Goal: Entertainment & Leisure: Consume media (video, audio)

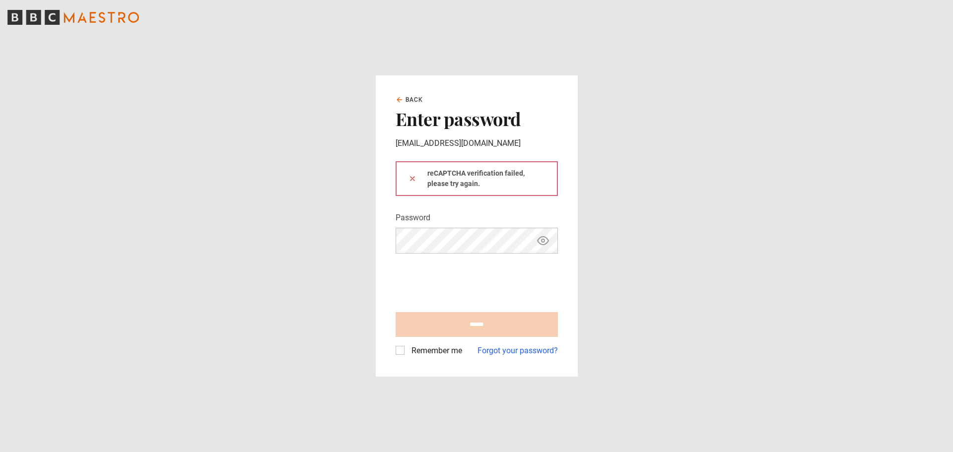
type input "**********"
click at [401, 343] on div "Remember me Forgot your password?" at bounding box center [477, 347] width 162 height 20
click at [405, 349] on div "Remember me" at bounding box center [429, 351] width 67 height 12
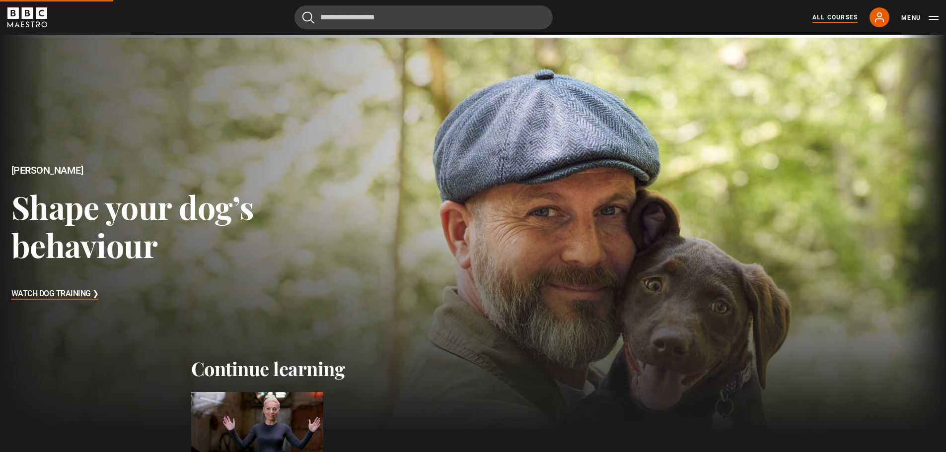
click at [831, 20] on link "All Courses" at bounding box center [834, 17] width 45 height 9
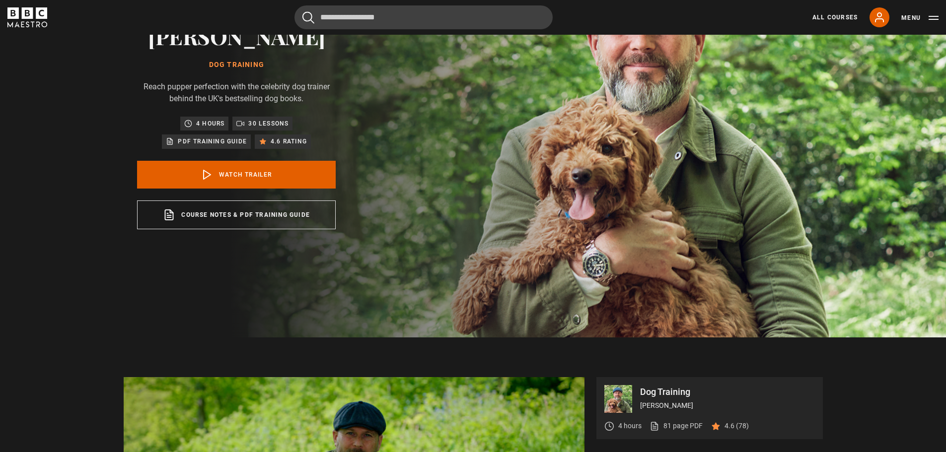
scroll to position [331, 0]
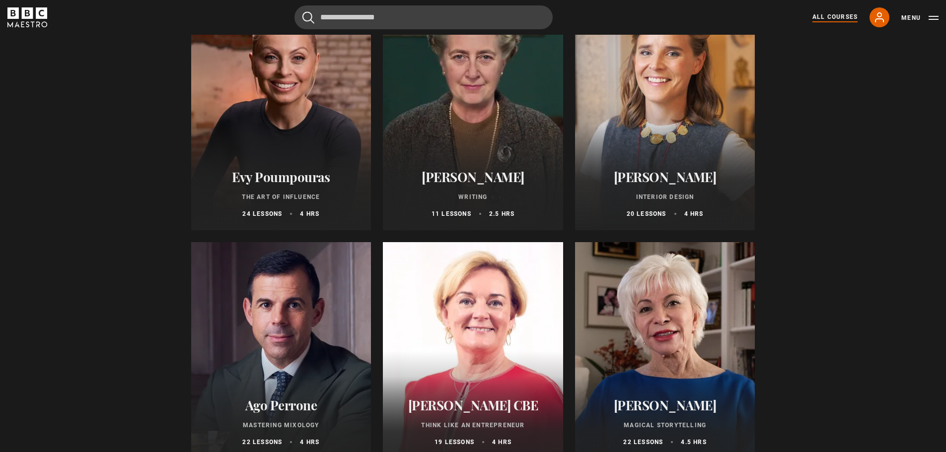
click at [271, 178] on h2 "Evy Poumpouras" at bounding box center [281, 176] width 156 height 15
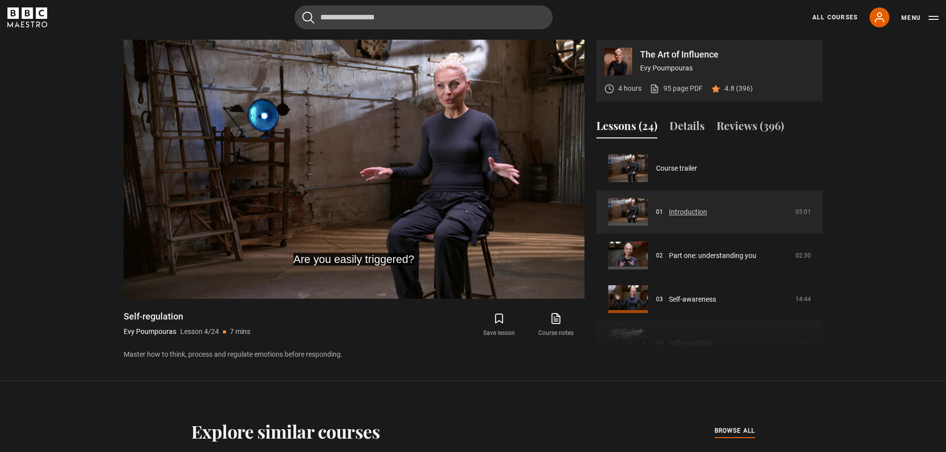
click at [669, 211] on link "Introduction" at bounding box center [688, 212] width 38 height 10
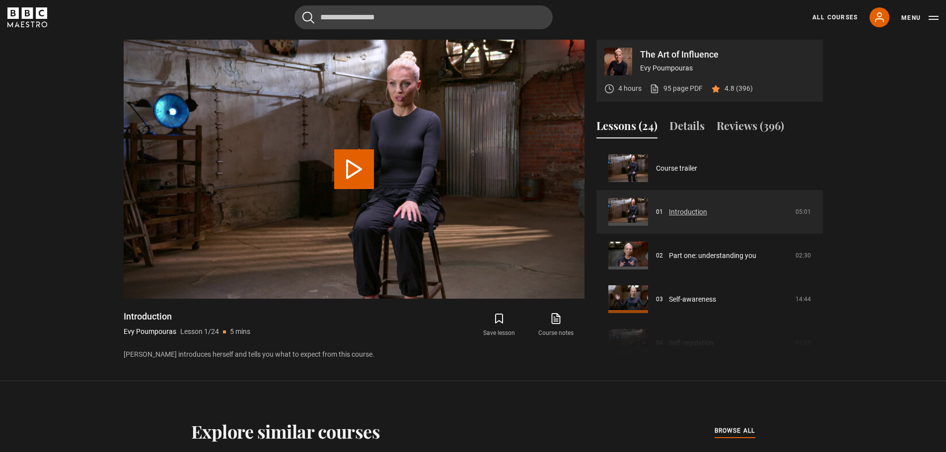
click at [669, 207] on link "Introduction" at bounding box center [688, 212] width 38 height 10
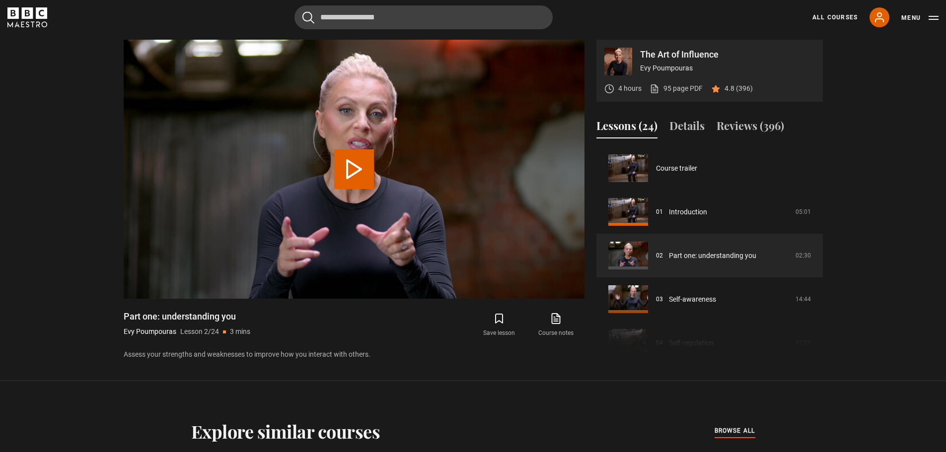
scroll to position [44, 0]
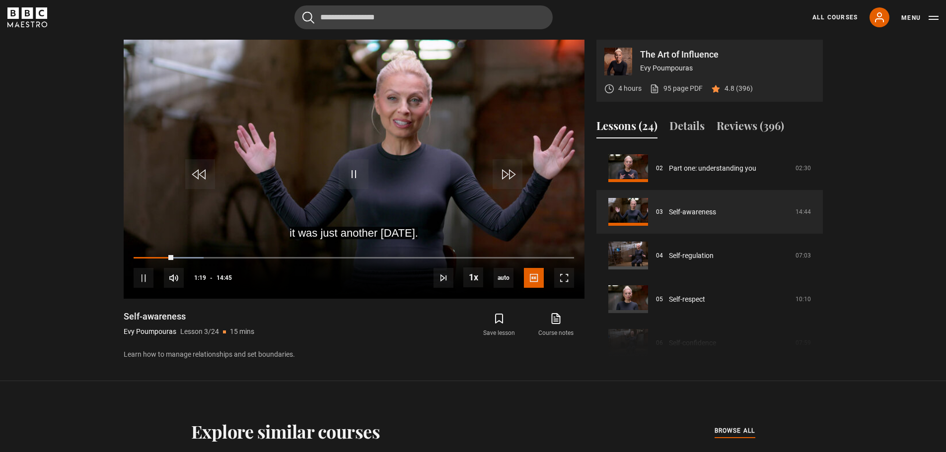
scroll to position [540, 0]
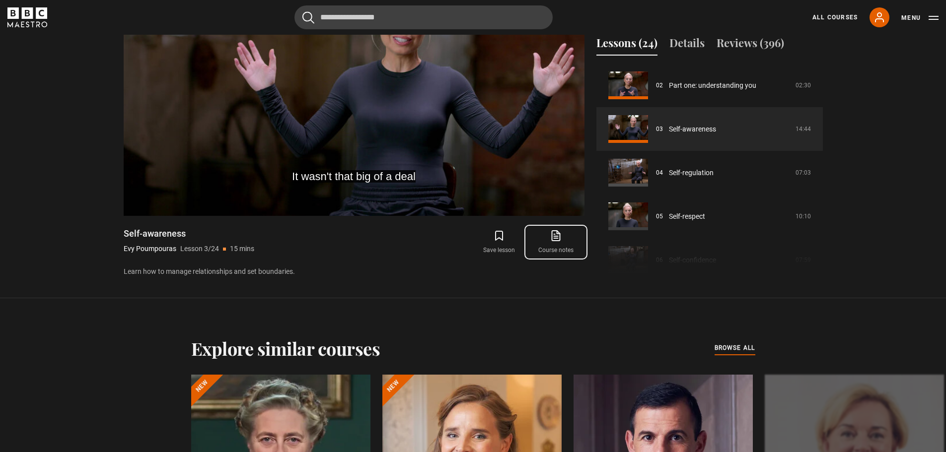
click at [554, 246] on link "Course notes opens in new tab" at bounding box center [555, 242] width 57 height 29
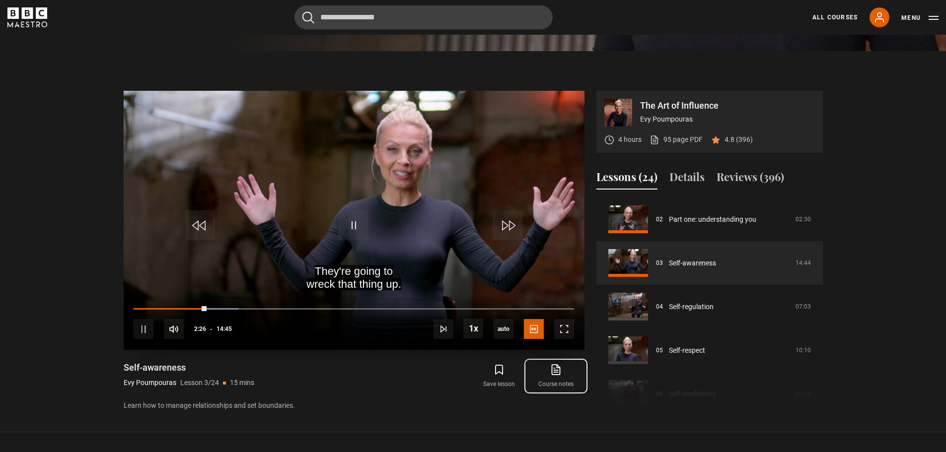
scroll to position [374, 0]
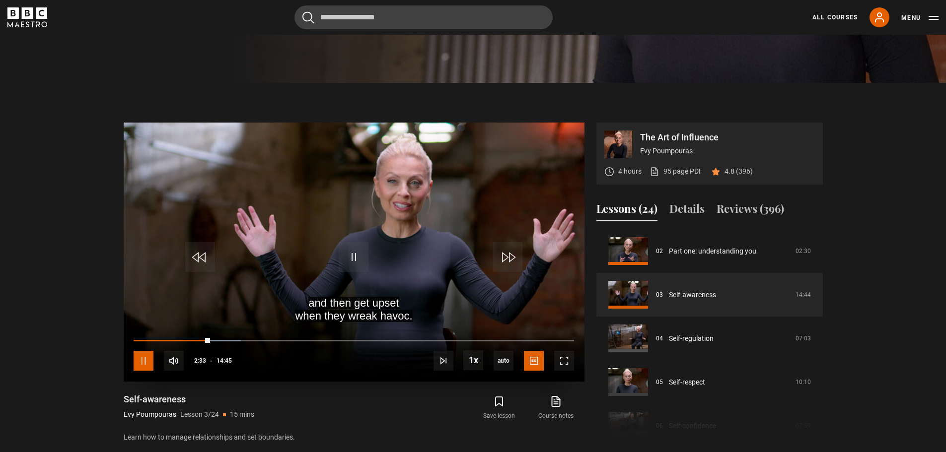
click at [141, 363] on span "Video Player" at bounding box center [144, 361] width 20 height 20
click at [367, 255] on span "Video Player" at bounding box center [354, 257] width 30 height 30
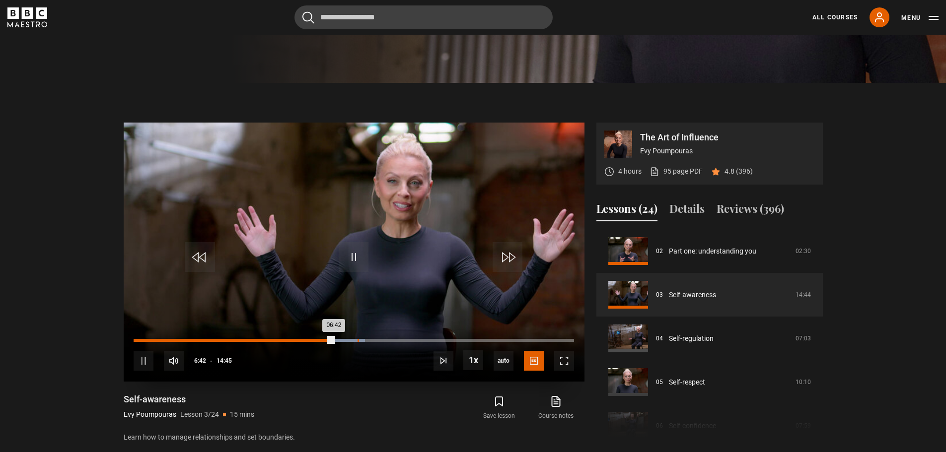
click at [357, 341] on div "Loaded : 52.59% 07:30 06:42" at bounding box center [354, 340] width 440 height 3
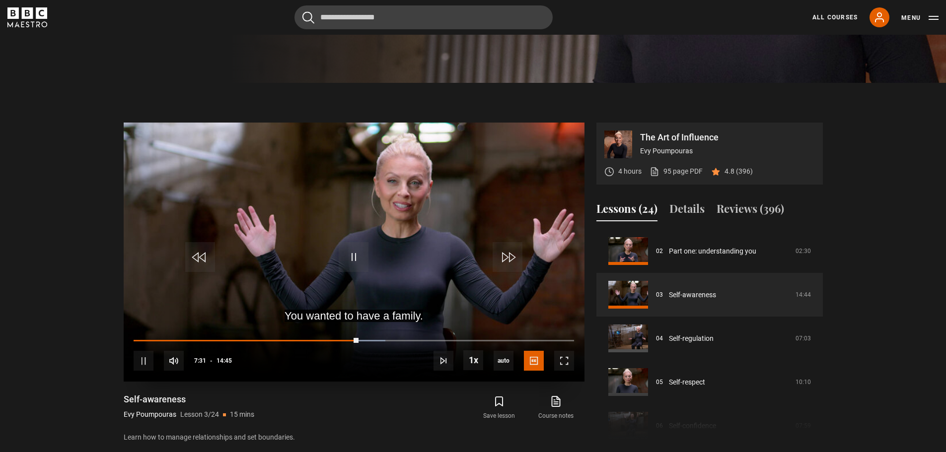
click at [375, 337] on div "10s Skip Back 10 seconds Pause 10s Skip Forward 10 seconds Loaded : 57.12% 07:4…" at bounding box center [354, 354] width 461 height 55
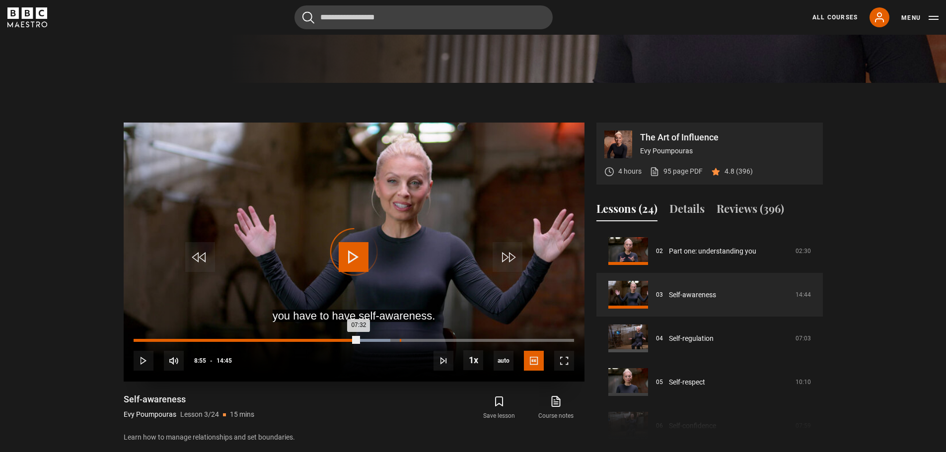
click at [400, 340] on div "08:55" at bounding box center [400, 340] width 1 height 3
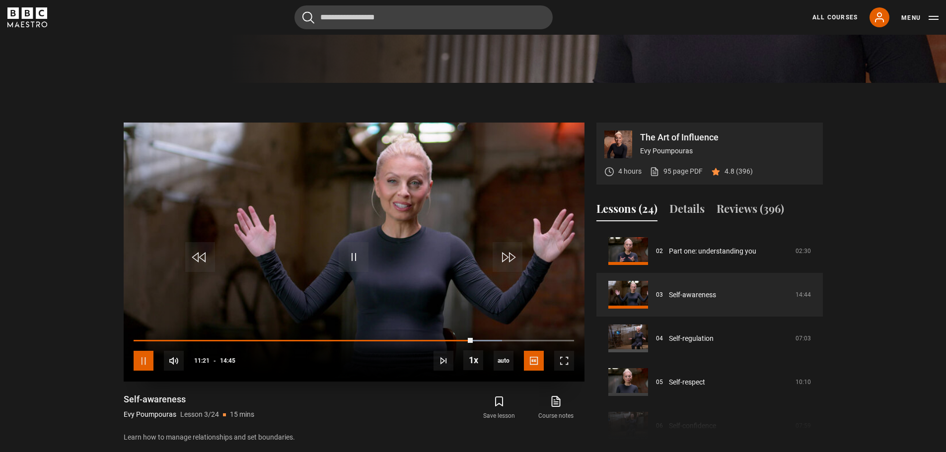
click at [142, 361] on span "Video Player" at bounding box center [144, 361] width 20 height 20
